Goal: Task Accomplishment & Management: Manage account settings

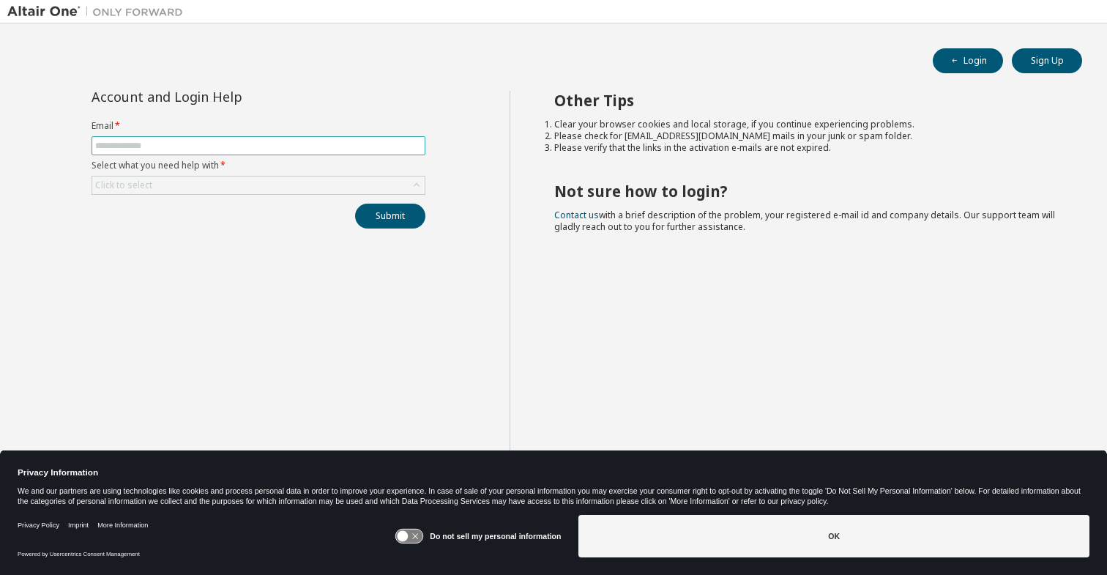
click at [221, 144] on input "text" at bounding box center [258, 146] width 327 height 12
type input "**********"
click at [212, 188] on div "Click to select" at bounding box center [258, 185] width 332 height 18
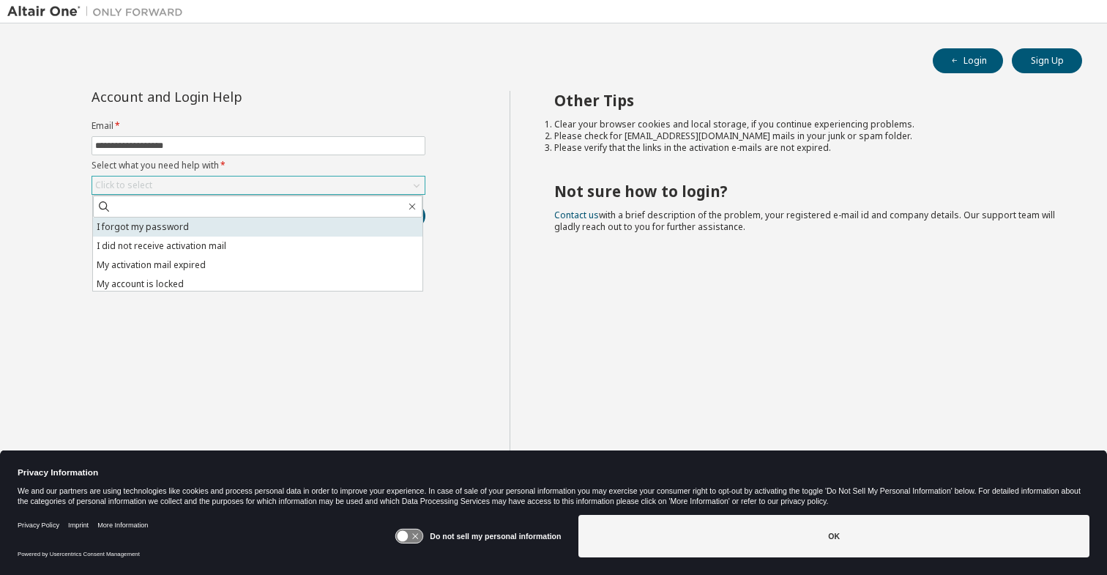
click at [208, 224] on li "I forgot my password" at bounding box center [257, 226] width 329 height 19
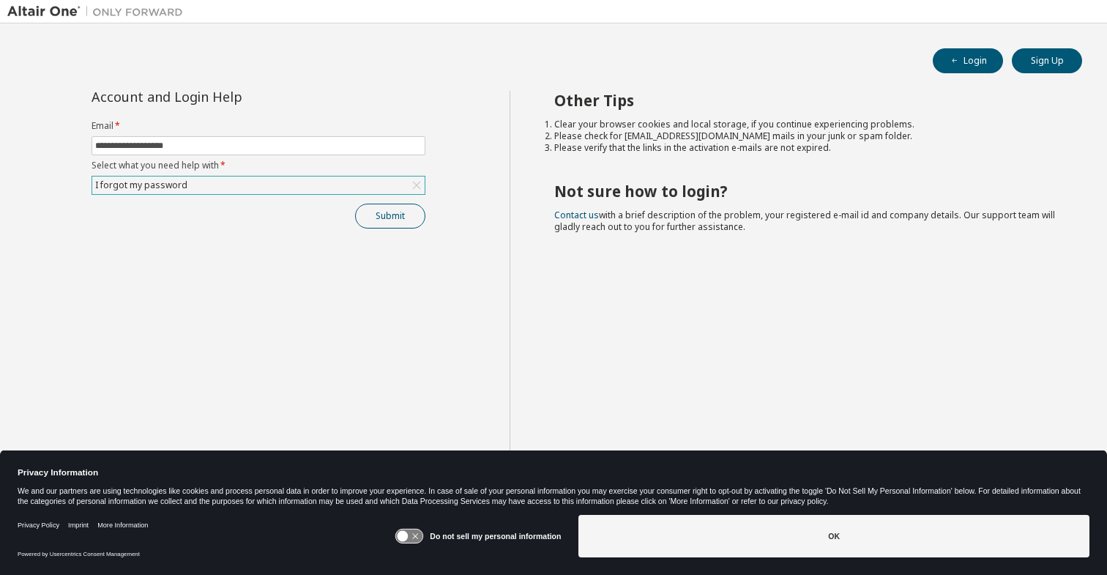
click at [383, 219] on button "Submit" at bounding box center [390, 216] width 70 height 25
click at [983, 61] on button "Login" at bounding box center [968, 60] width 70 height 25
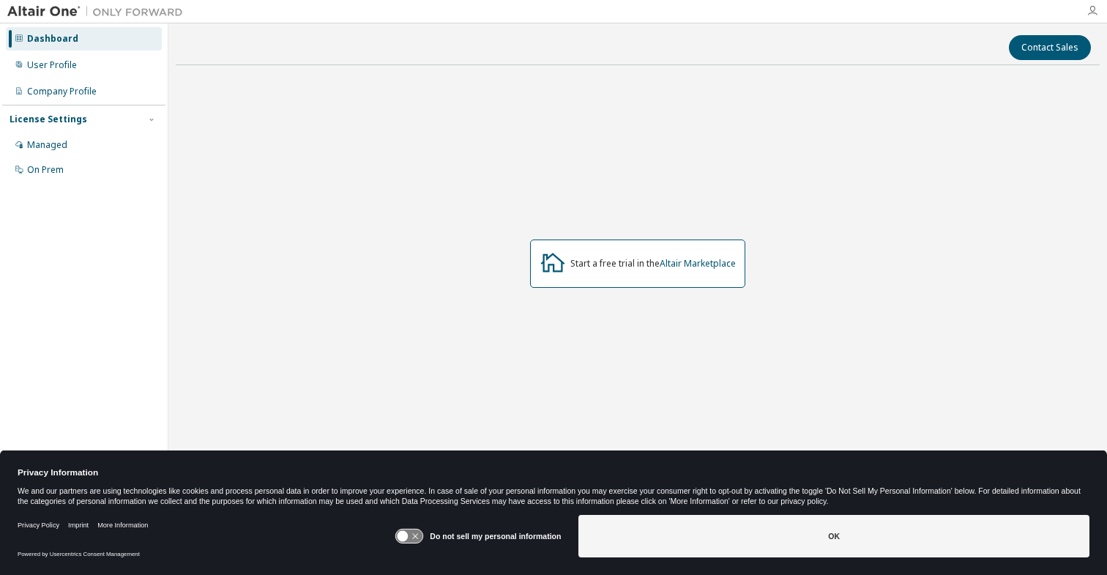
click at [1096, 14] on icon "button" at bounding box center [1093, 11] width 12 height 12
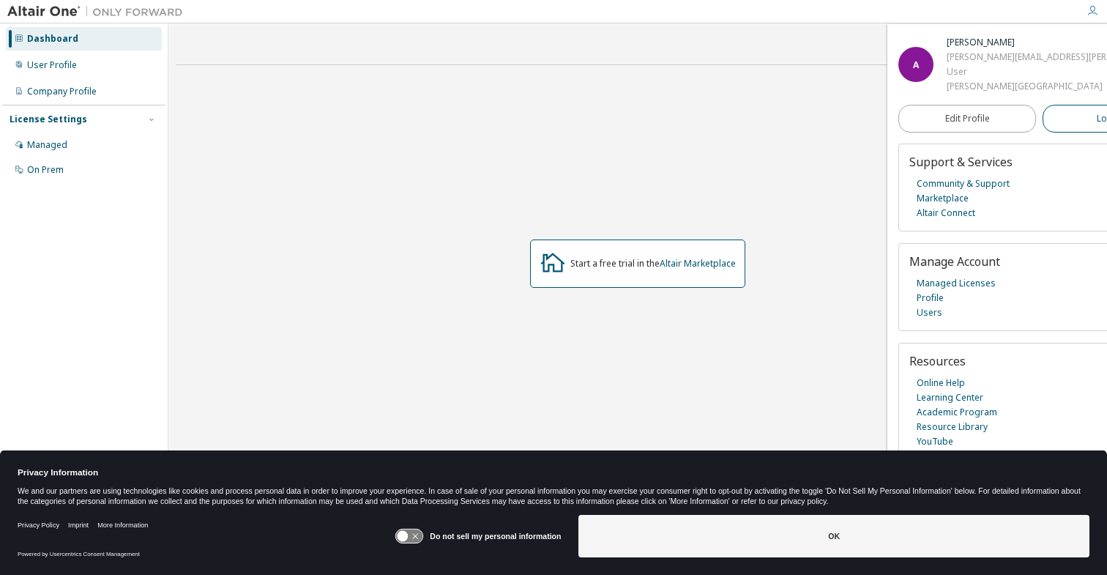
click at [1066, 117] on button "Logout" at bounding box center [1112, 119] width 138 height 28
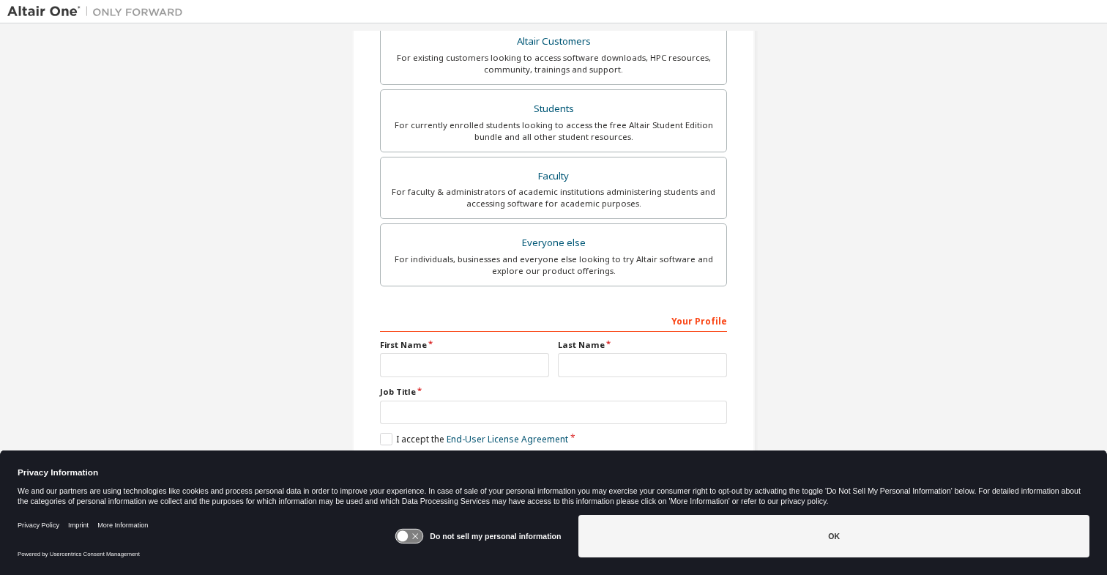
scroll to position [286, 0]
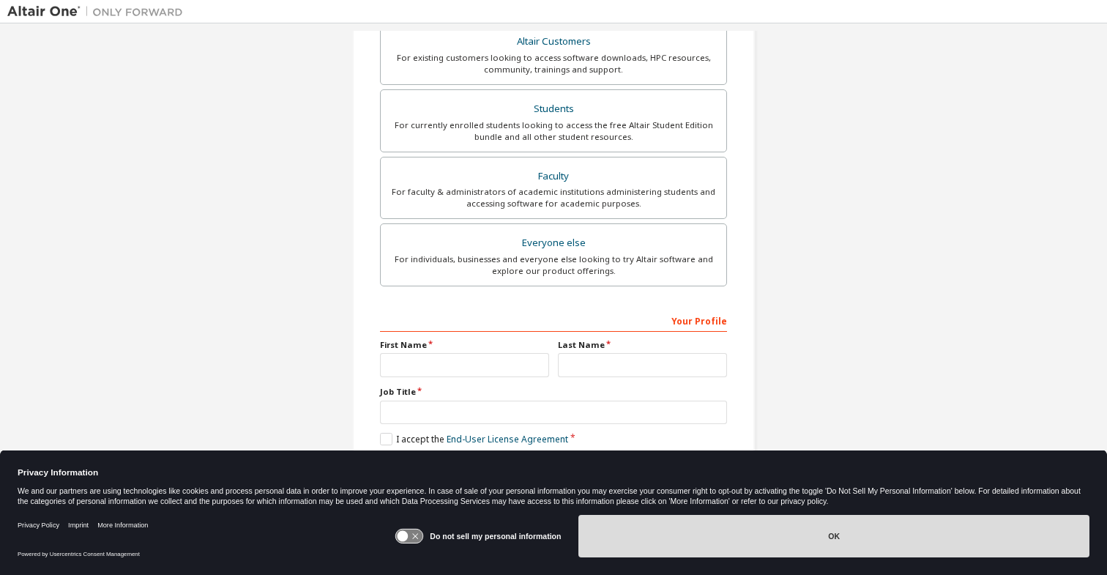
click at [786, 534] on button "OK" at bounding box center [833, 536] width 511 height 42
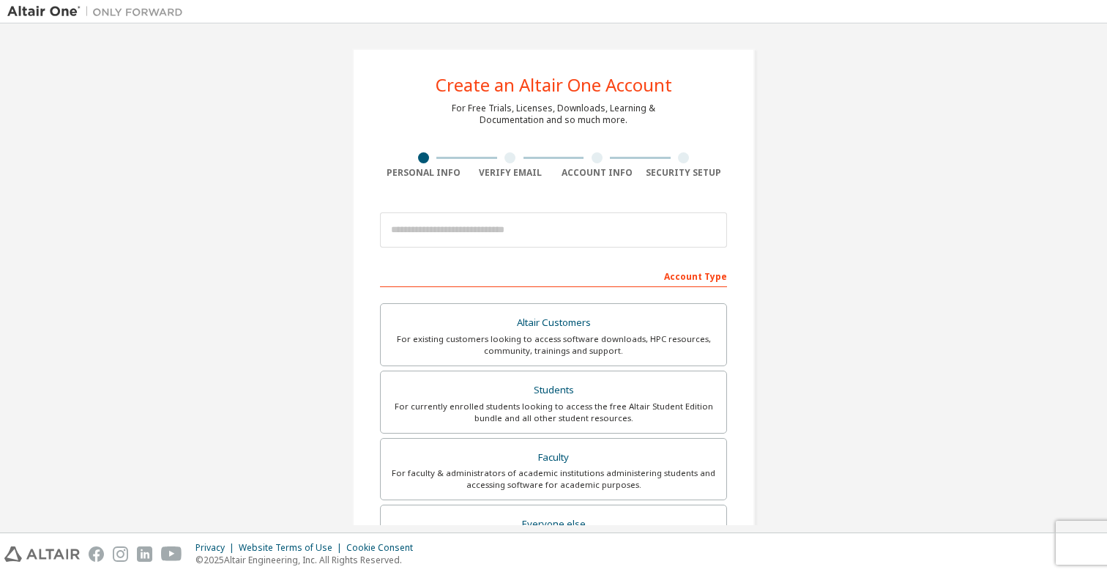
scroll to position [0, 0]
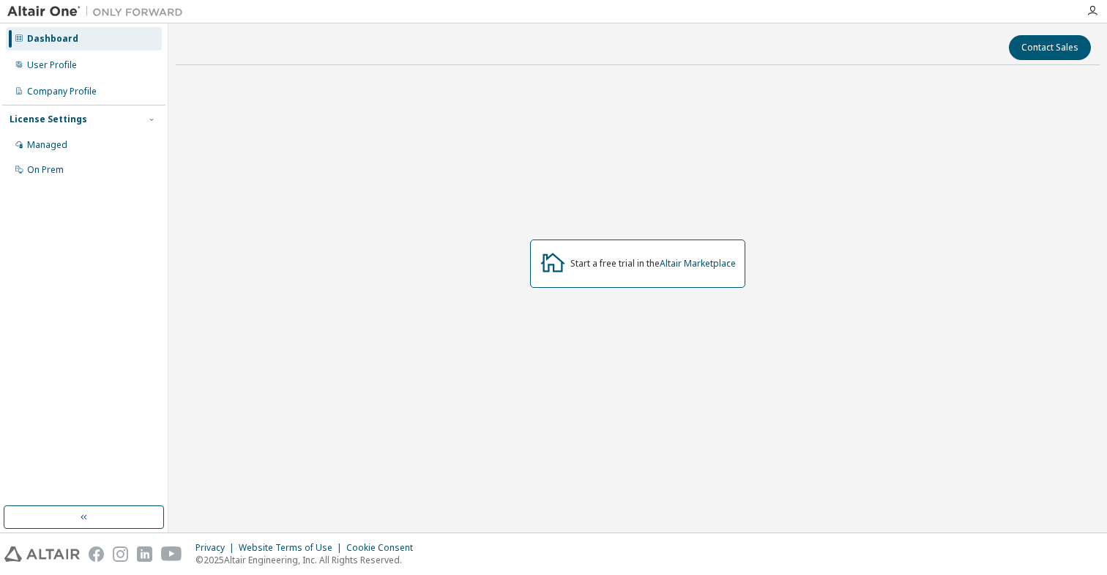
click at [669, 275] on div "Start a free trial in the Altair Marketplace" at bounding box center [637, 263] width 215 height 48
click at [621, 258] on div "Start a free trial in the Altair Marketplace" at bounding box center [652, 264] width 165 height 12
click at [555, 270] on icon at bounding box center [553, 262] width 26 height 26
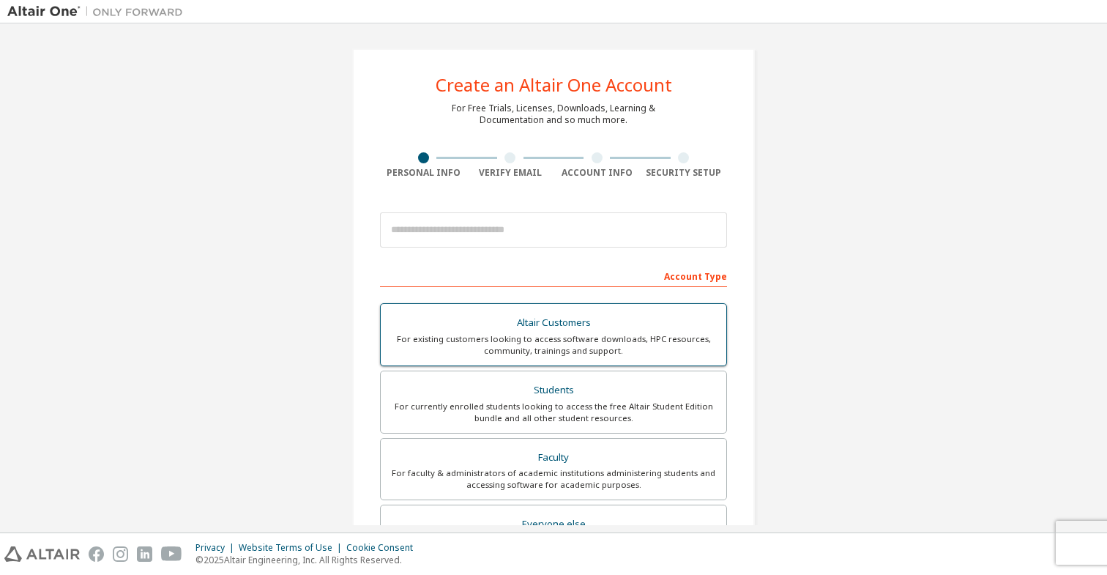
scroll to position [9, 0]
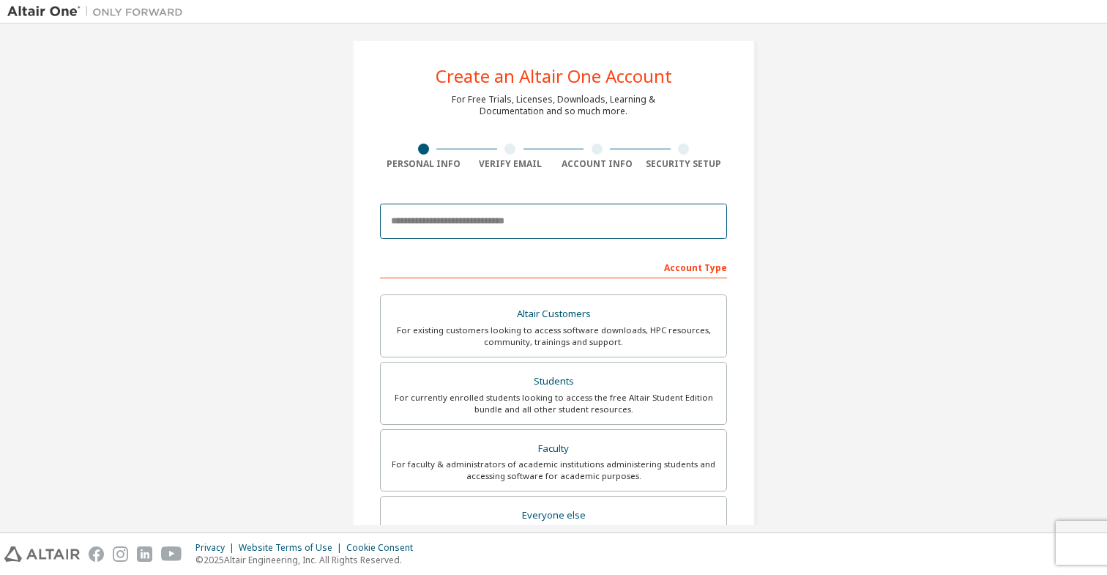
click at [534, 222] on input "email" at bounding box center [553, 221] width 347 height 35
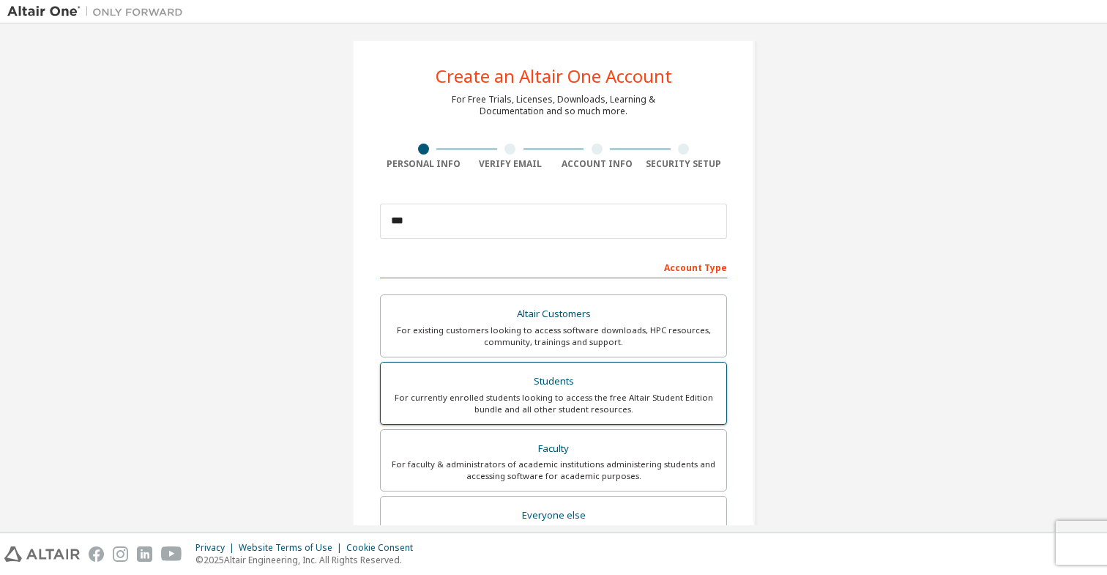
click at [601, 392] on div "For currently enrolled students looking to access the free Altair Student Editi…" at bounding box center [554, 403] width 328 height 23
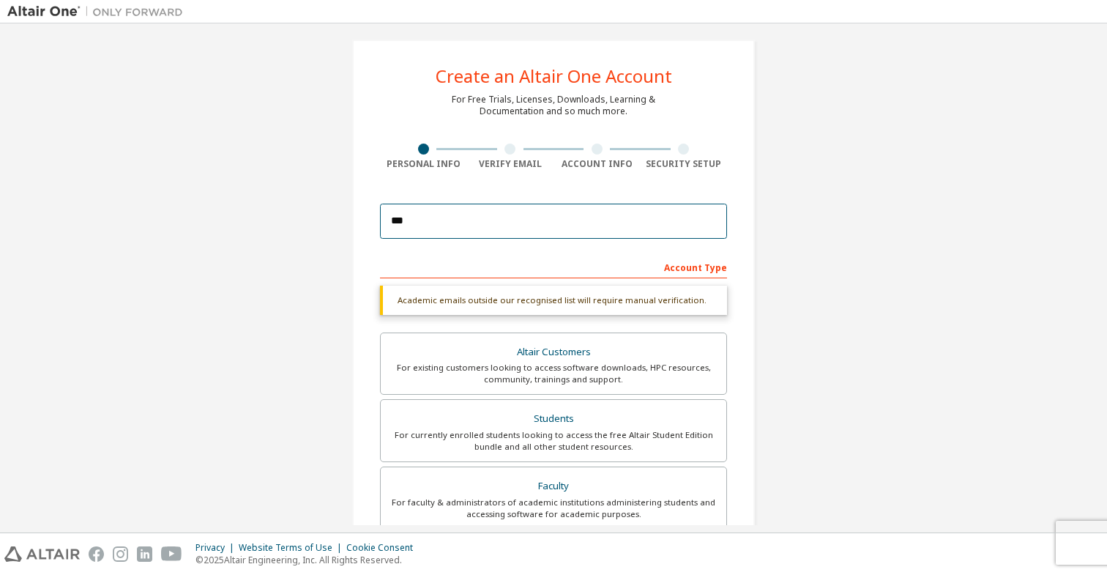
click at [488, 228] on input "***" at bounding box center [553, 221] width 347 height 35
type input "*"
type input "**********"
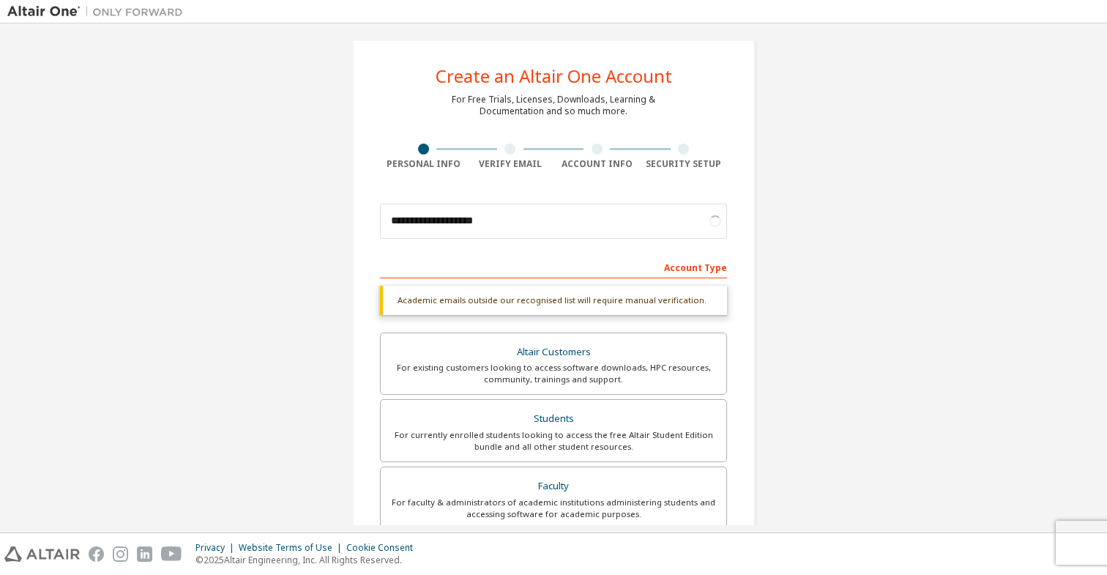
click at [791, 340] on div "**********" at bounding box center [553, 428] width 1092 height 813
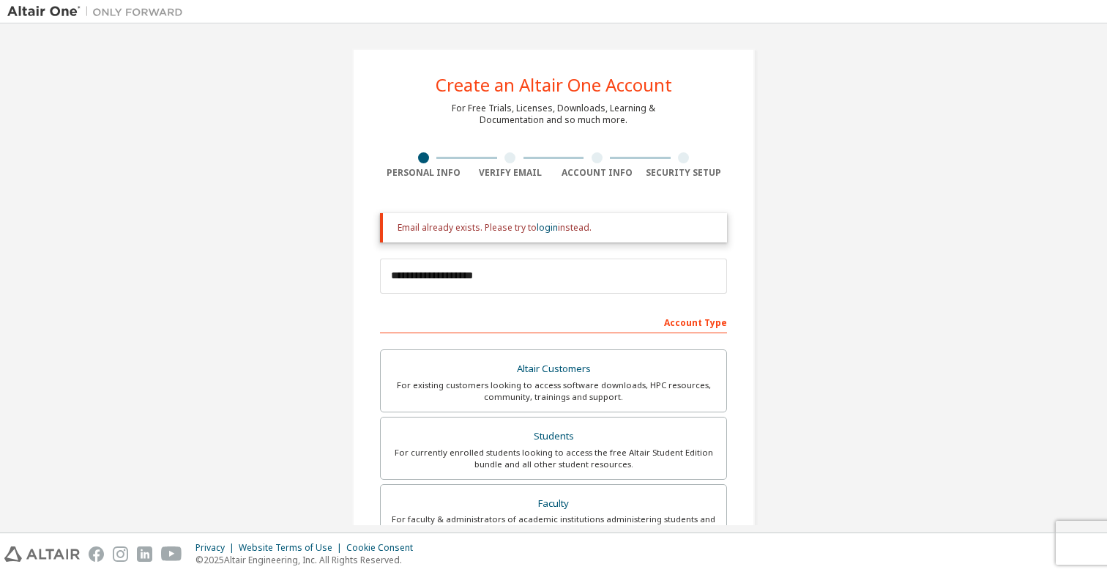
scroll to position [0, 0]
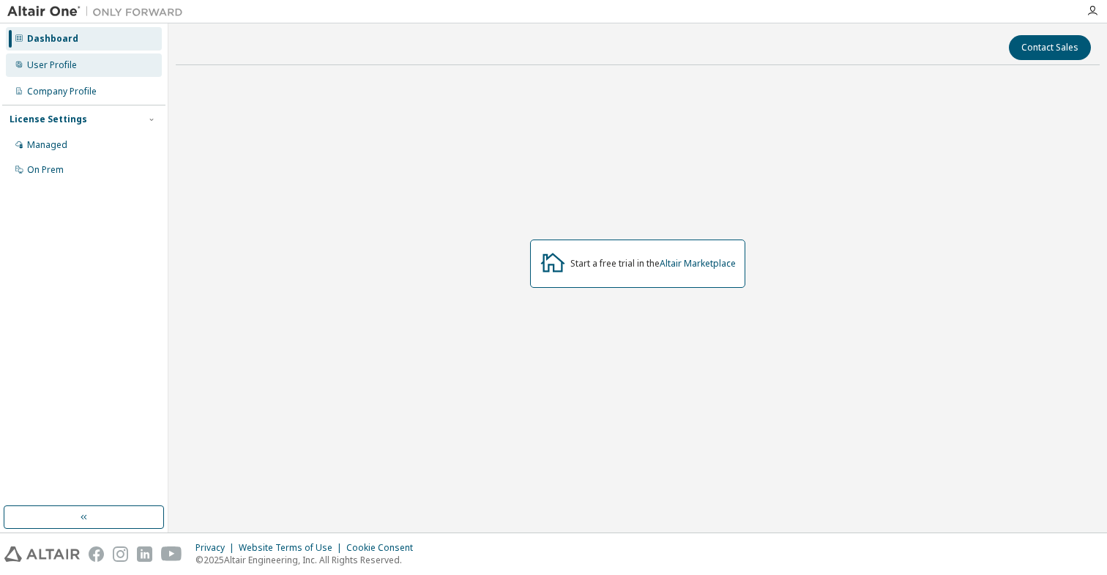
click at [84, 59] on div "User Profile" at bounding box center [84, 64] width 156 height 23
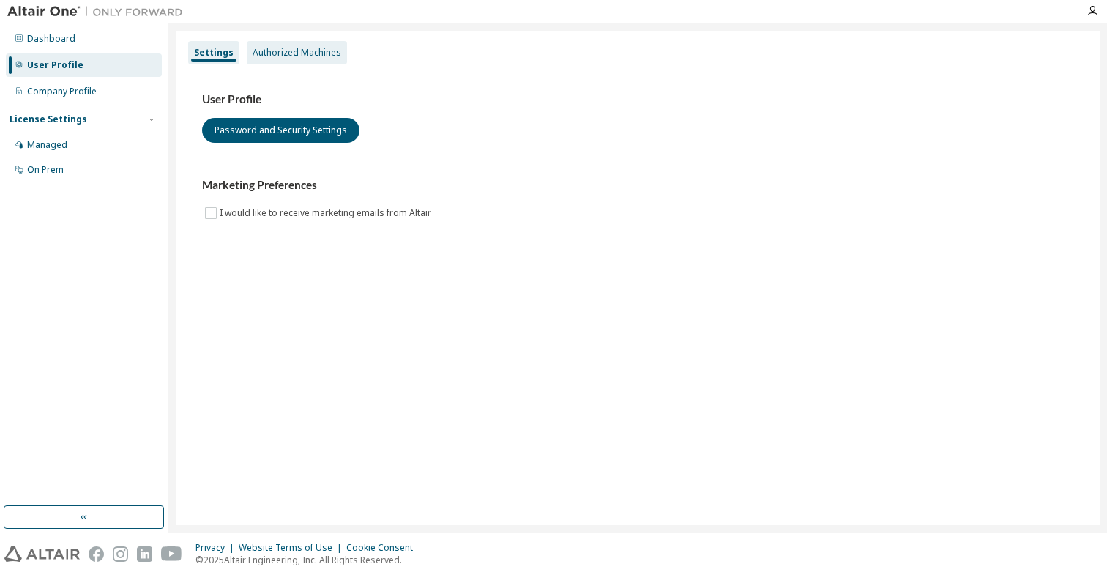
click at [280, 61] on div "Authorized Machines" at bounding box center [297, 52] width 100 height 23
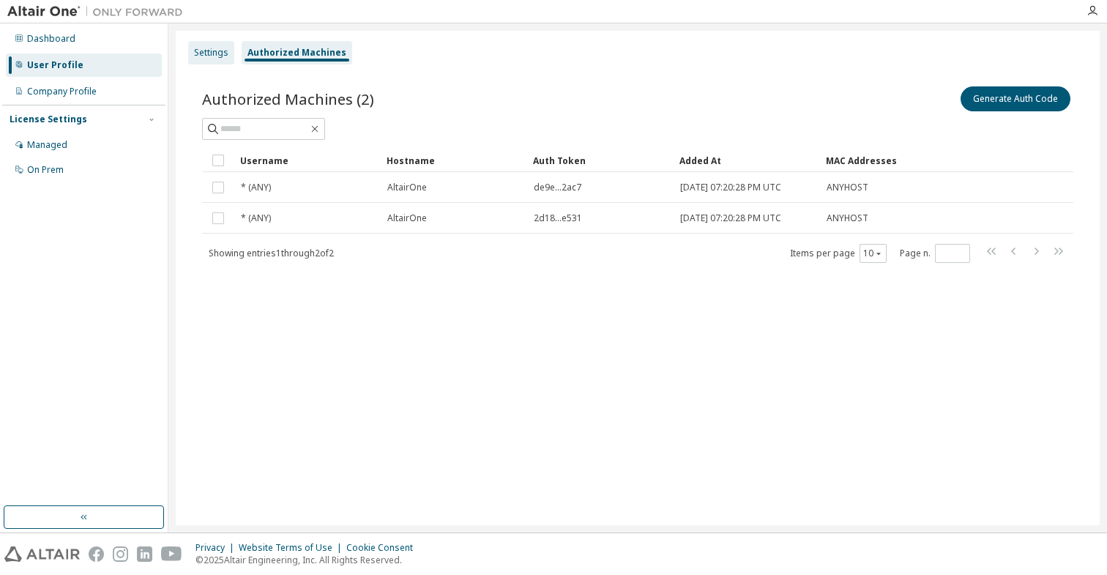
click at [215, 63] on div "Settings" at bounding box center [211, 52] width 46 height 23
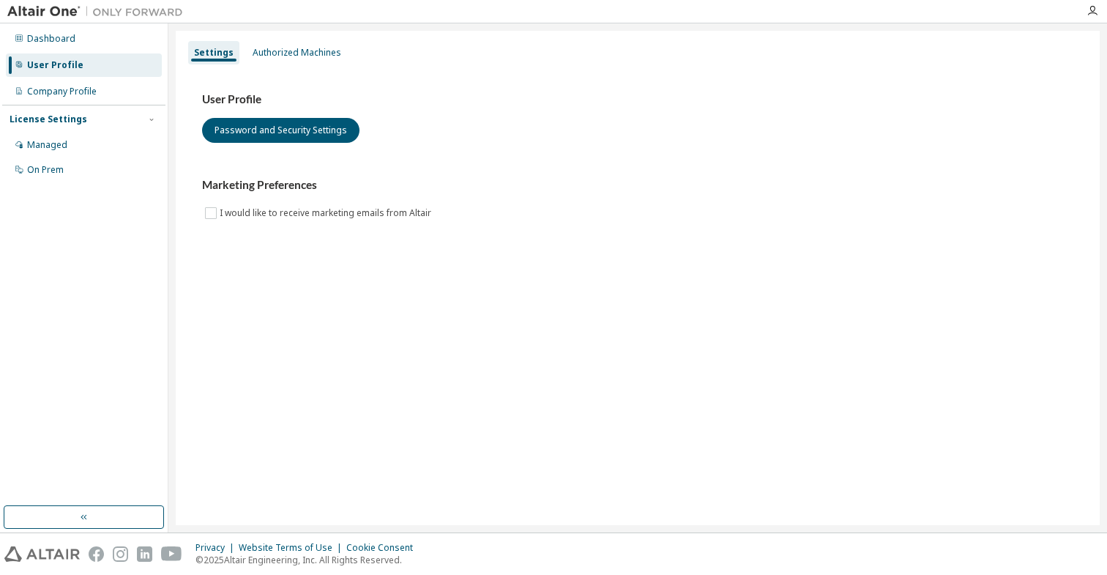
click at [287, 72] on div "User Profile Password and Security Settings Marketing Preferences I would like …" at bounding box center [638, 166] width 906 height 200
click at [292, 56] on div "Authorized Machines" at bounding box center [297, 53] width 89 height 12
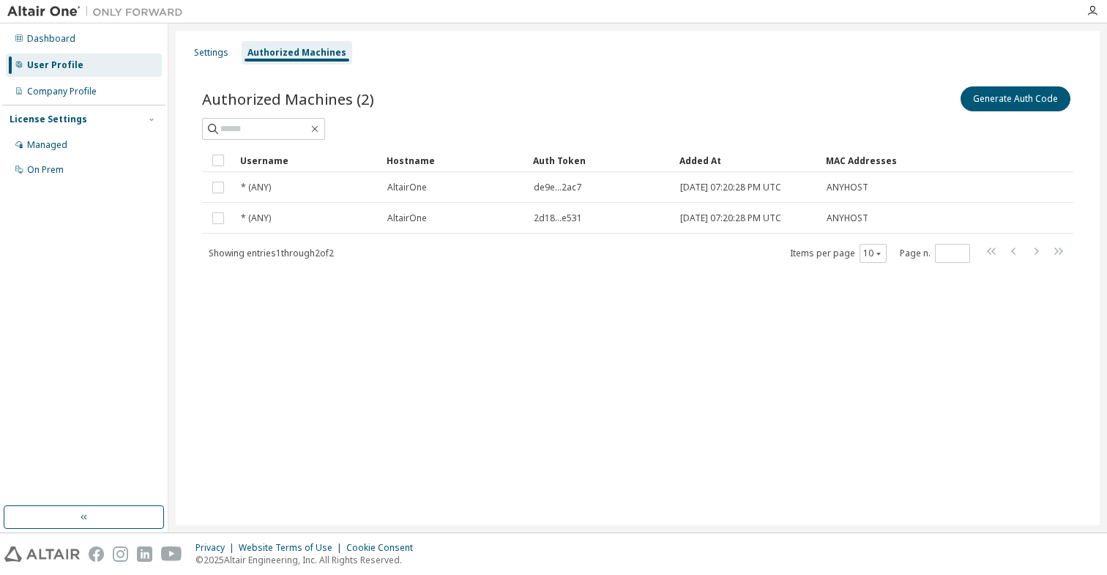
click at [268, 53] on div "Authorized Machines" at bounding box center [296, 53] width 99 height 12
click at [215, 53] on div "Settings" at bounding box center [211, 53] width 34 height 12
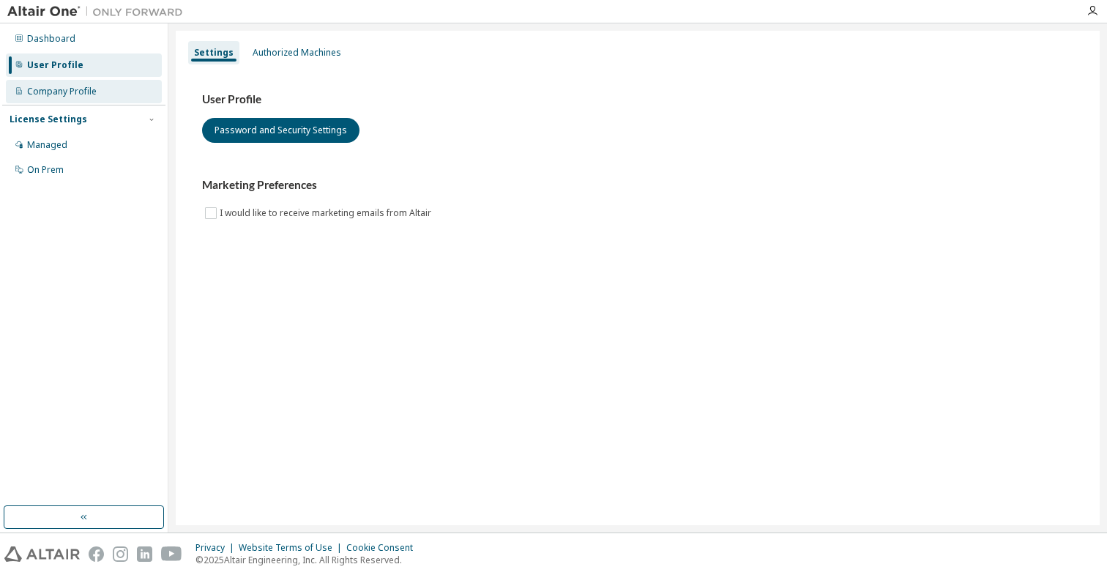
click at [111, 100] on div "Company Profile" at bounding box center [84, 91] width 156 height 23
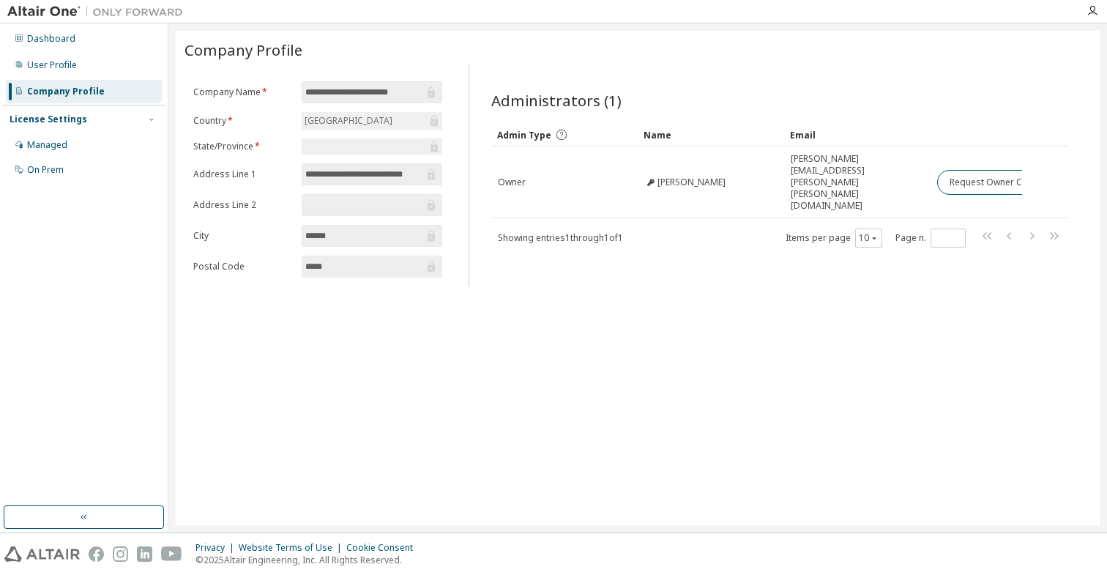
click at [108, 132] on div "License Settings Managed On Prem" at bounding box center [83, 144] width 163 height 78
click at [100, 147] on div "Managed" at bounding box center [84, 144] width 156 height 23
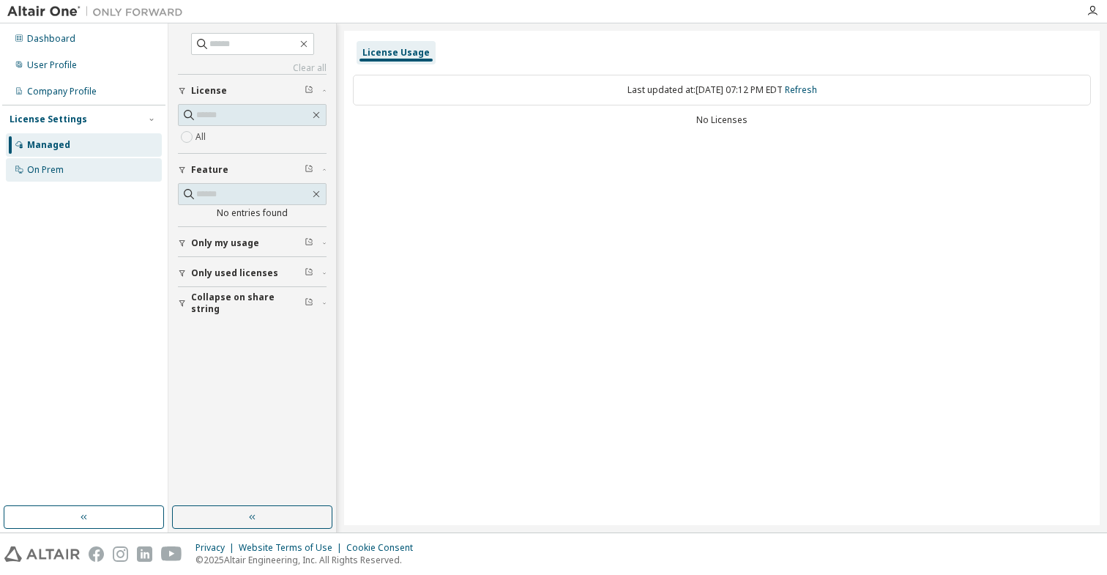
click at [93, 174] on div "On Prem" at bounding box center [84, 169] width 156 height 23
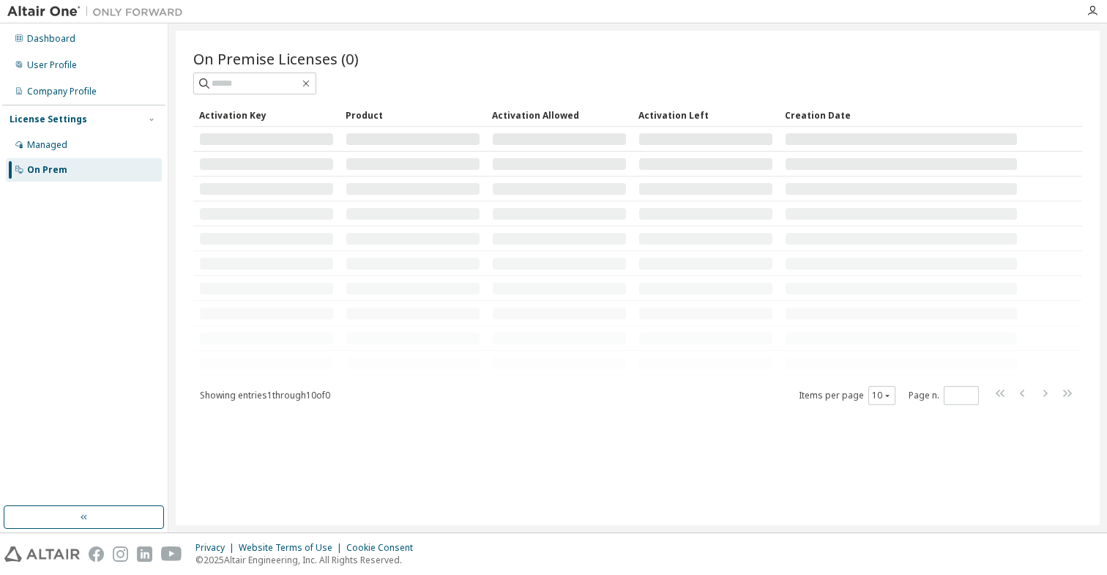
click at [72, 17] on img at bounding box center [98, 11] width 183 height 15
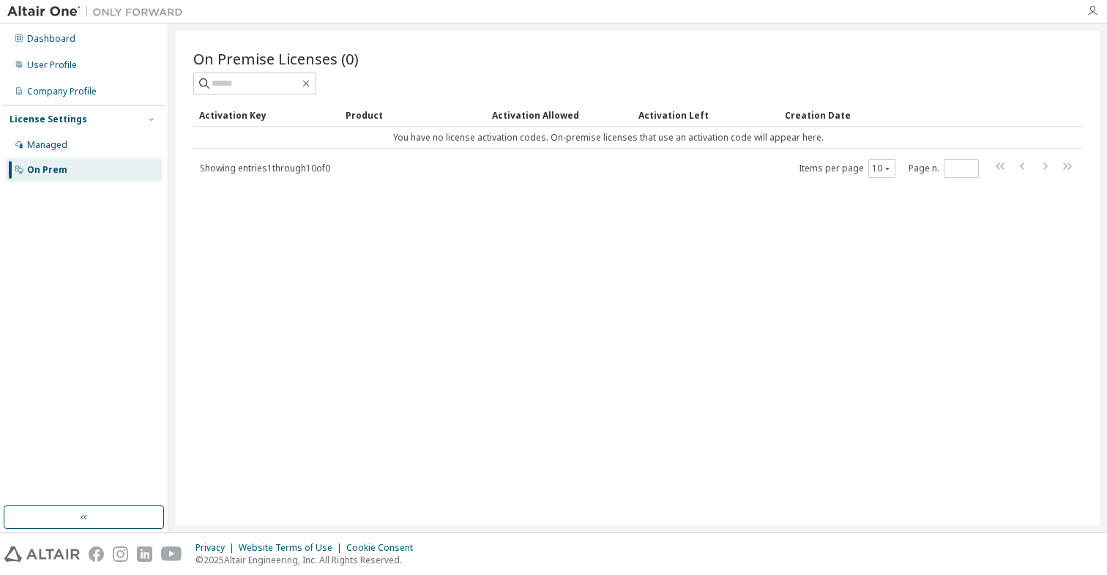
click at [1095, 15] on icon "button" at bounding box center [1093, 11] width 12 height 12
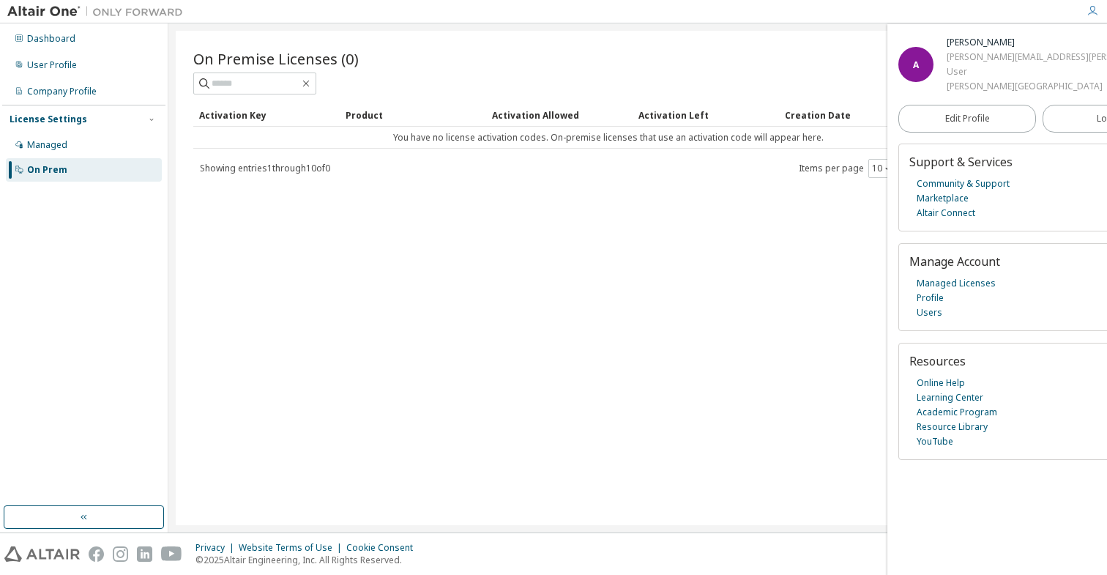
click at [912, 58] on div "A" at bounding box center [915, 64] width 35 height 35
click at [982, 269] on span "Manage Account" at bounding box center [954, 261] width 91 height 16
click at [934, 316] on link "Users" at bounding box center [930, 312] width 26 height 15
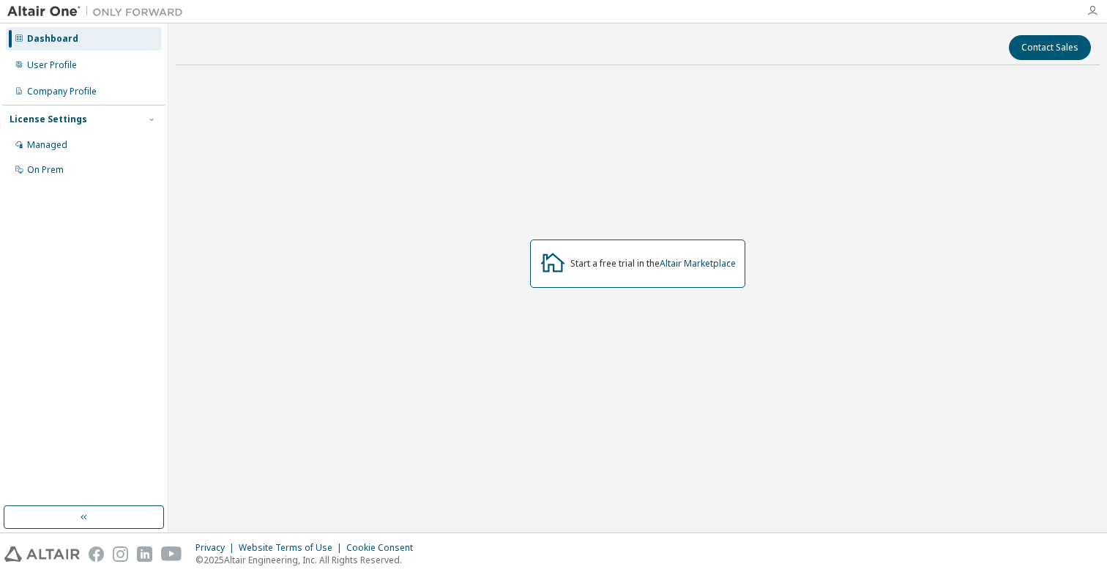
click at [1095, 11] on icon "button" at bounding box center [1093, 11] width 12 height 12
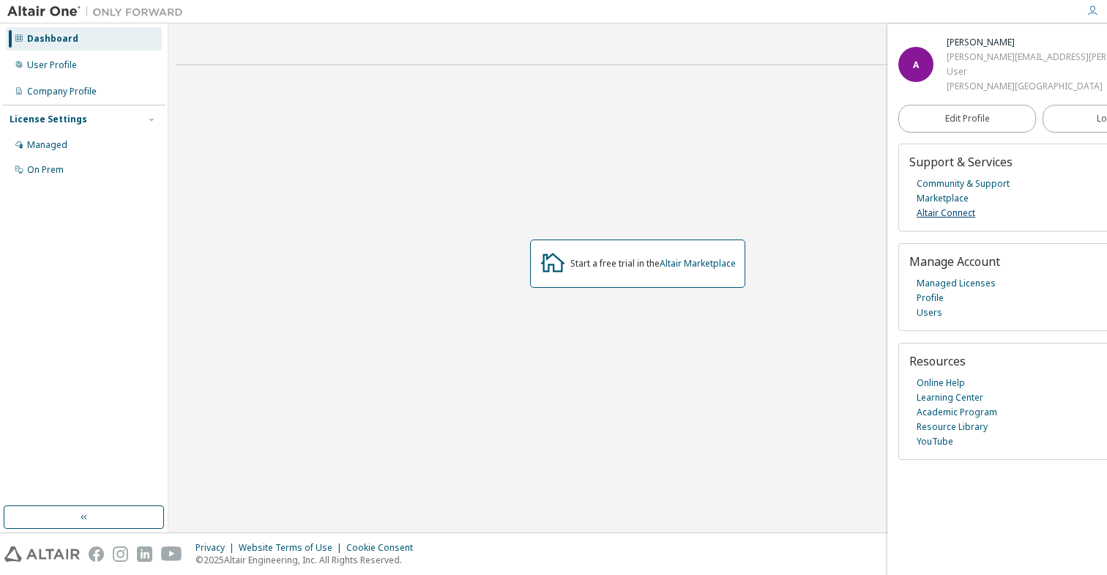
click at [950, 208] on link "Altair Connect" at bounding box center [946, 213] width 59 height 15
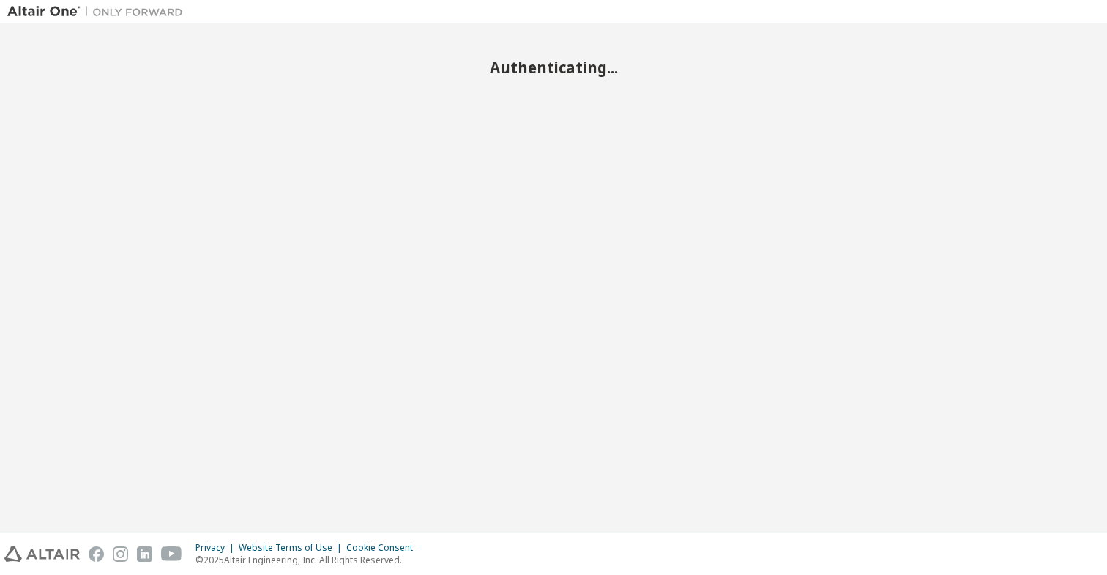
click at [56, 15] on img at bounding box center [98, 11] width 183 height 15
click at [140, 18] on img at bounding box center [98, 11] width 183 height 15
